Goal: Information Seeking & Learning: Learn about a topic

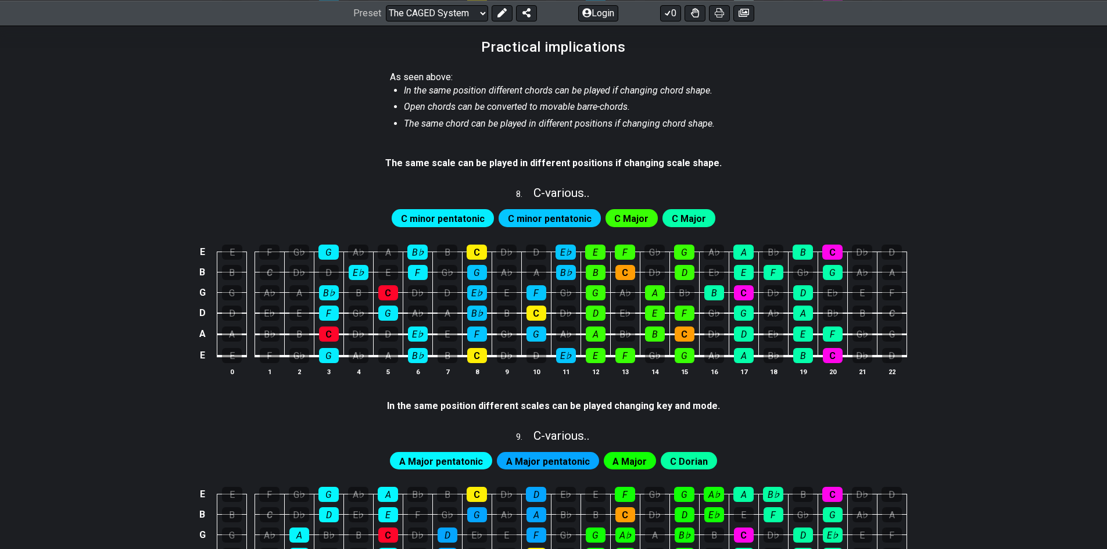
scroll to position [1221, 0]
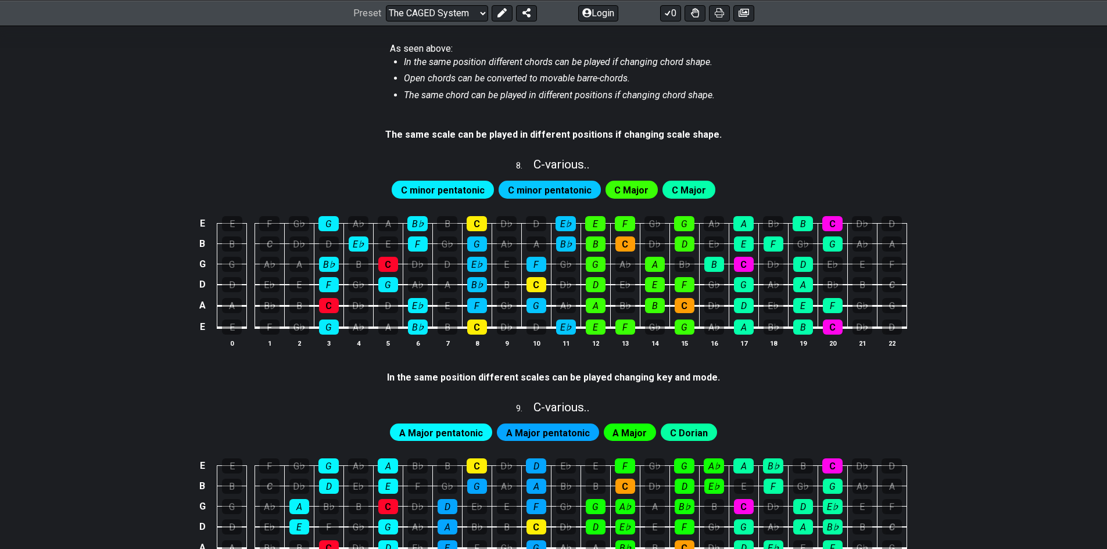
click at [453, 194] on span "C minor pentatonic" at bounding box center [443, 190] width 84 height 17
click at [483, 246] on div "G" at bounding box center [477, 244] width 20 height 15
click at [485, 247] on div "G" at bounding box center [477, 244] width 20 height 15
drag, startPoint x: 527, startPoint y: 184, endPoint x: 550, endPoint y: 188, distance: 23.7
click at [527, 184] on span "C minor pentatonic" at bounding box center [550, 190] width 84 height 17
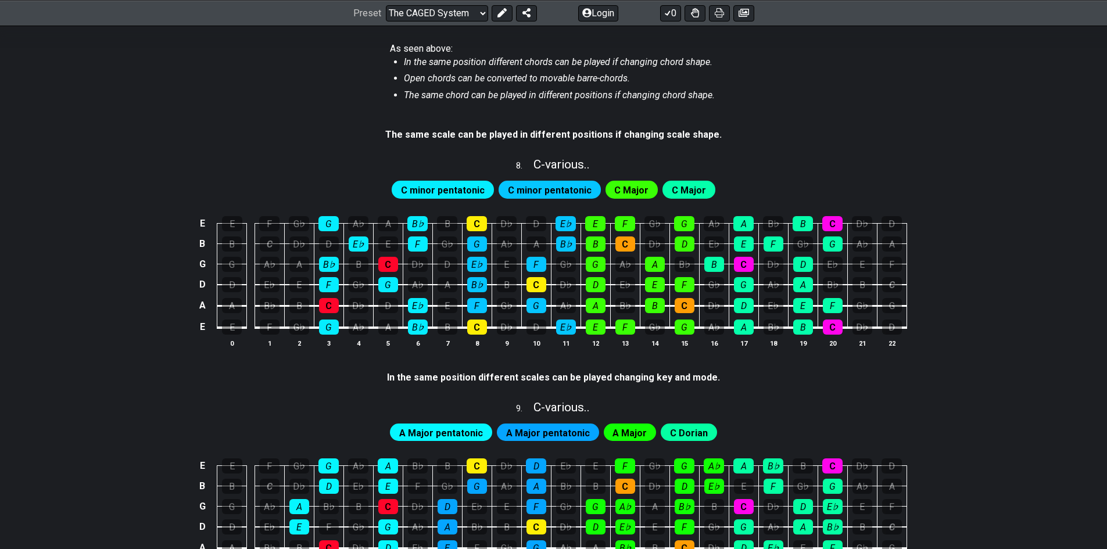
drag, startPoint x: 605, startPoint y: 190, endPoint x: 623, endPoint y: 190, distance: 18.0
click at [606, 190] on div "C Major" at bounding box center [632, 189] width 53 height 17
click at [663, 189] on div "C Major" at bounding box center [689, 189] width 53 height 17
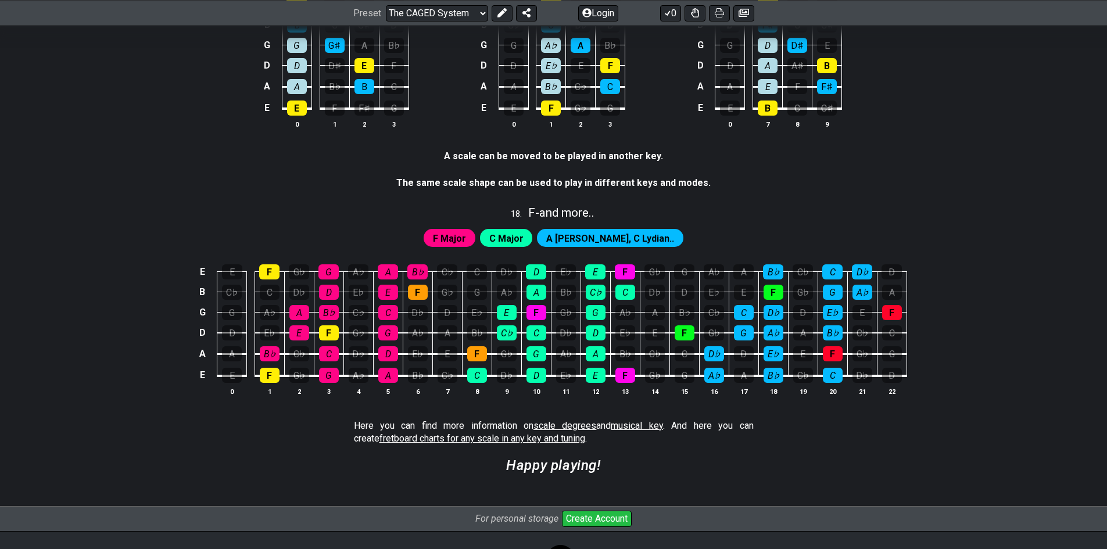
scroll to position [3023, 0]
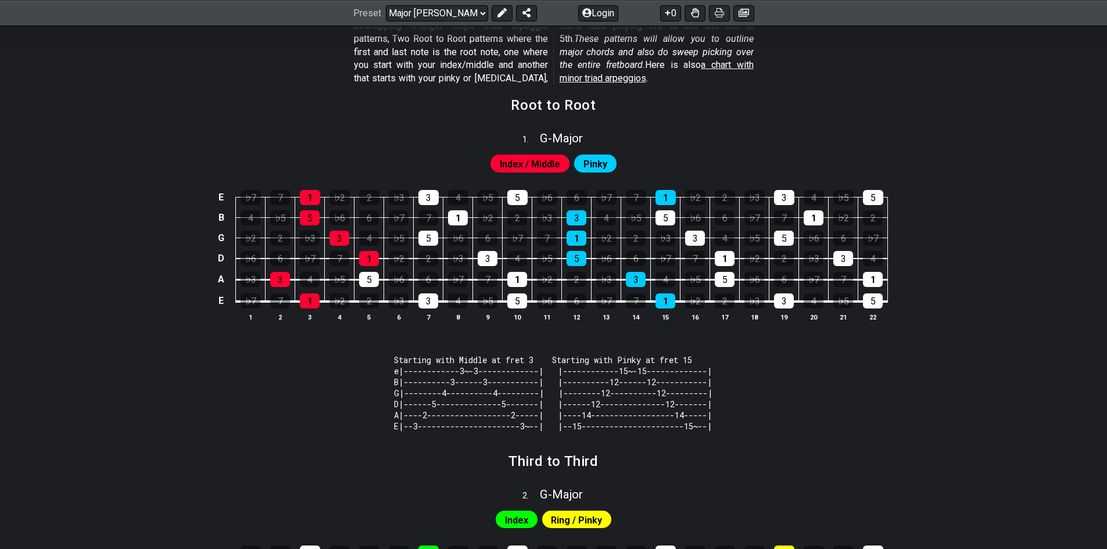
scroll to position [180, 0]
